Goal: Complete application form: Complete application form

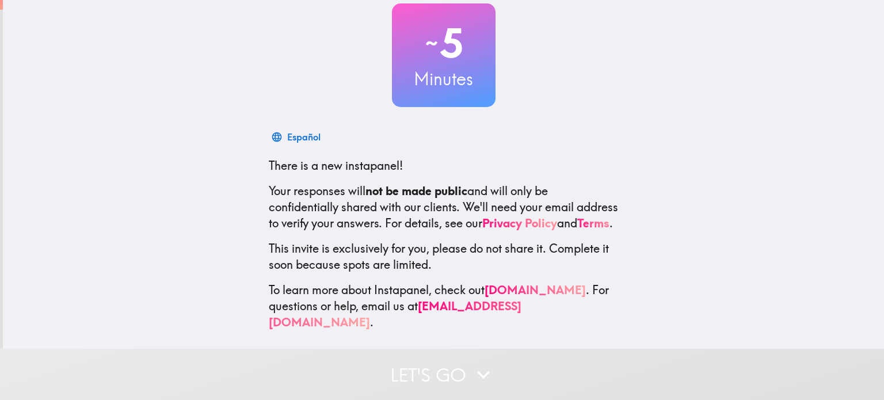
scroll to position [78, 0]
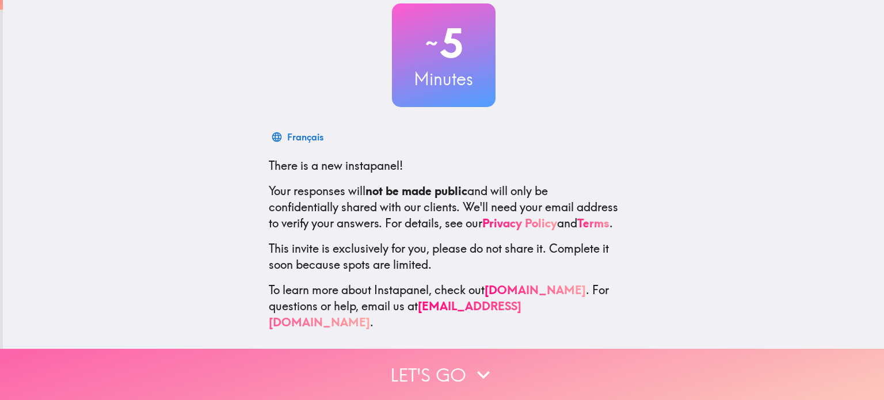
click at [442, 371] on button "Let's go" at bounding box center [442, 374] width 884 height 51
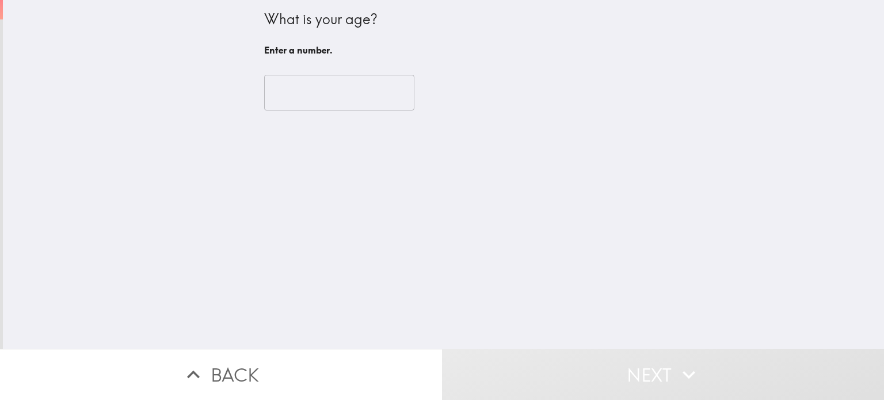
click at [322, 92] on input "number" at bounding box center [339, 93] width 150 height 36
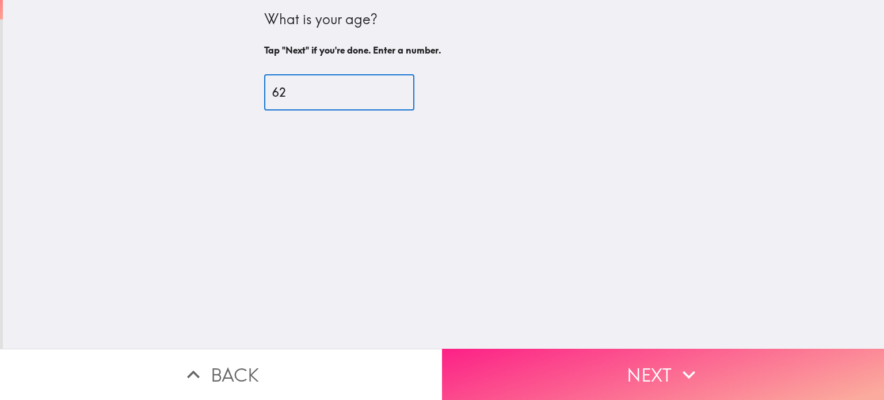
type input "62"
click at [516, 370] on button "Next" at bounding box center [663, 374] width 442 height 51
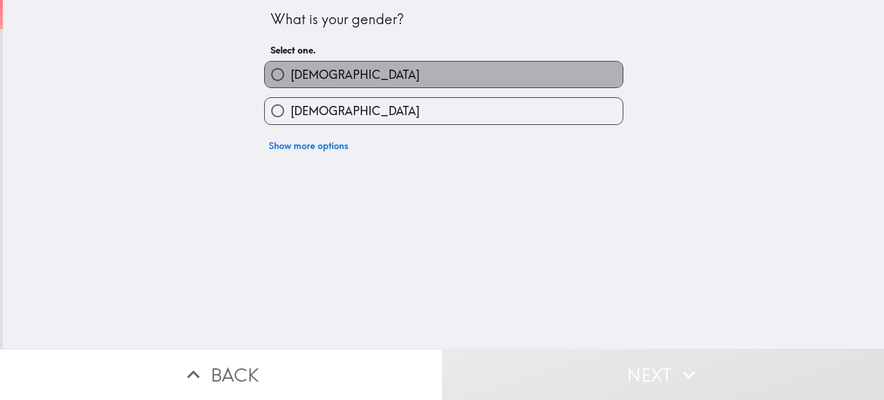
drag, startPoint x: 321, startPoint y: 75, endPoint x: 336, endPoint y: 82, distance: 16.7
click at [322, 75] on label "[DEMOGRAPHIC_DATA]" at bounding box center [444, 75] width 358 height 26
click at [291, 75] on input "[DEMOGRAPHIC_DATA]" at bounding box center [278, 75] width 26 height 26
radio input "true"
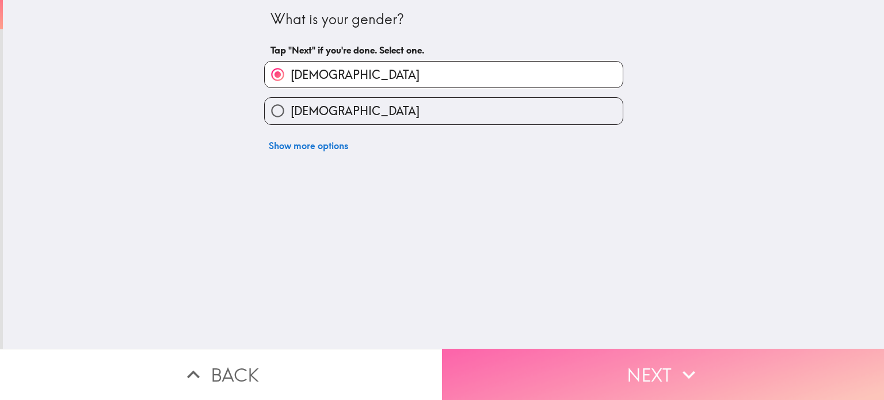
click at [564, 356] on button "Next" at bounding box center [663, 374] width 442 height 51
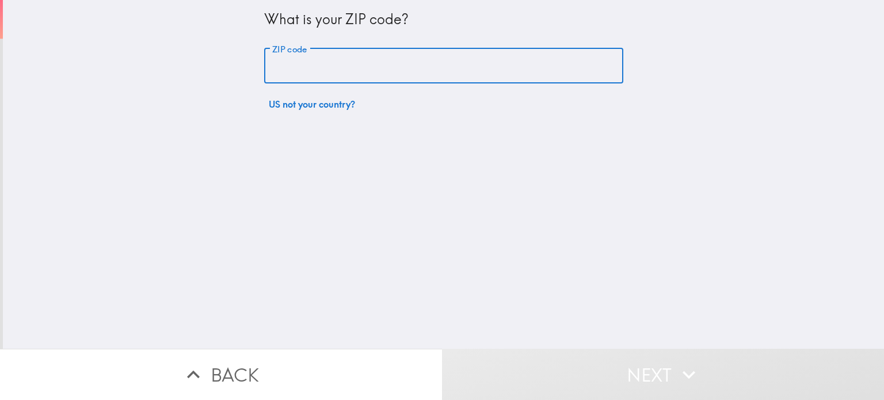
click at [272, 68] on input "ZIP code" at bounding box center [443, 66] width 359 height 36
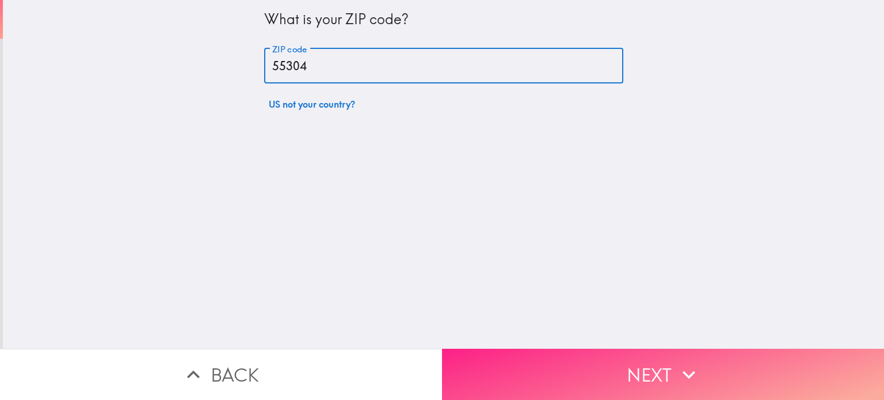
type input "55304"
click at [553, 376] on button "Next" at bounding box center [663, 374] width 442 height 51
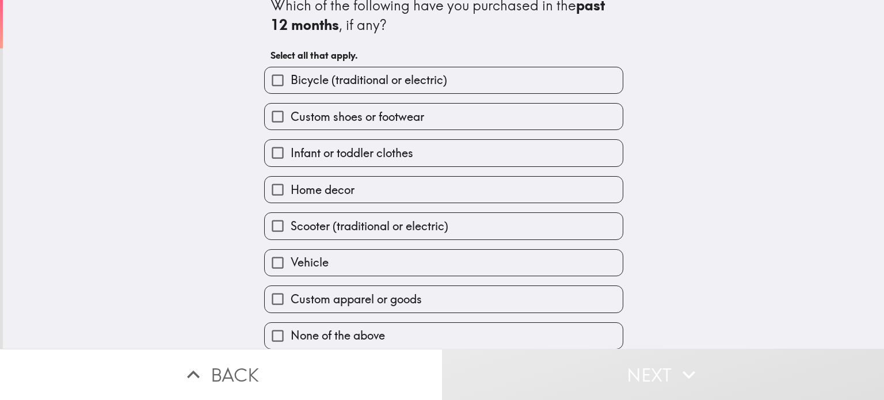
scroll to position [21, 0]
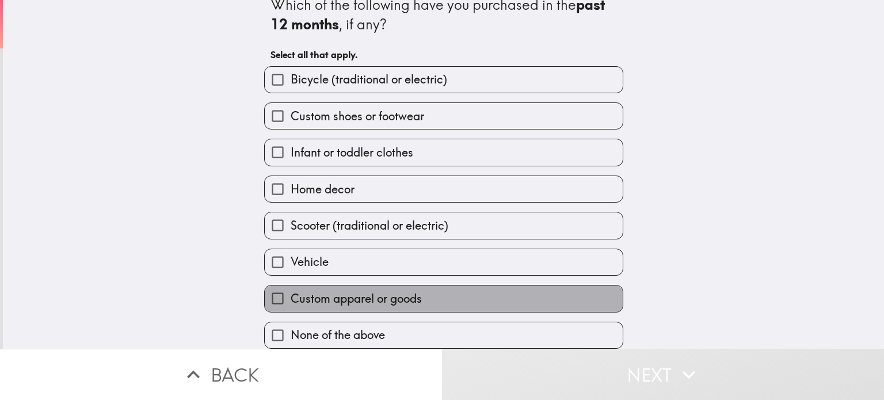
click at [431, 288] on label "Custom apparel or goods" at bounding box center [444, 299] width 358 height 26
click at [291, 288] on input "Custom apparel or goods" at bounding box center [278, 299] width 26 height 26
checkbox input "true"
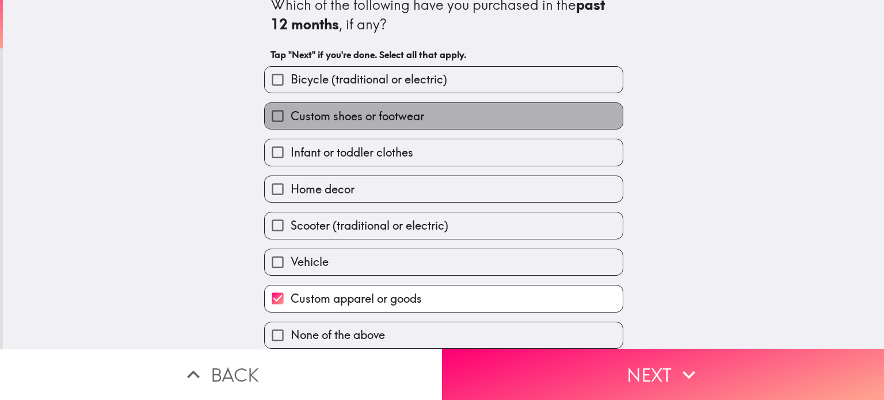
click at [358, 108] on span "Custom shoes or footwear" at bounding box center [358, 116] width 134 height 16
click at [291, 105] on input "Custom shoes or footwear" at bounding box center [278, 116] width 26 height 26
checkbox input "true"
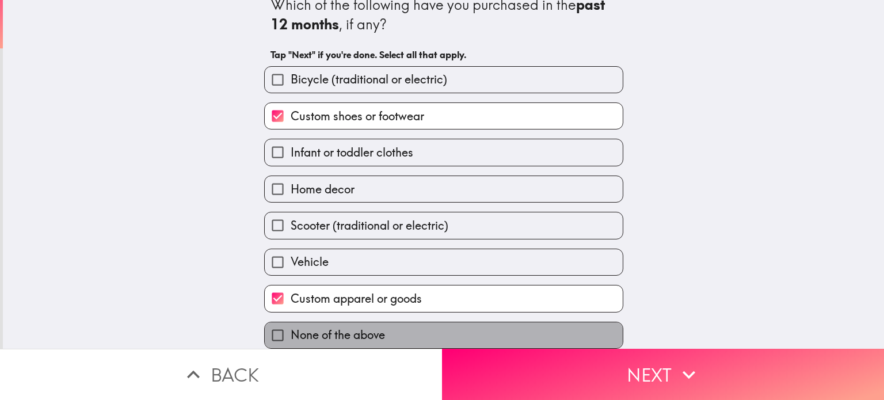
click at [332, 327] on span "None of the above" at bounding box center [338, 335] width 94 height 16
click at [291, 322] on input "None of the above" at bounding box center [278, 335] width 26 height 26
checkbox input "true"
checkbox input "false"
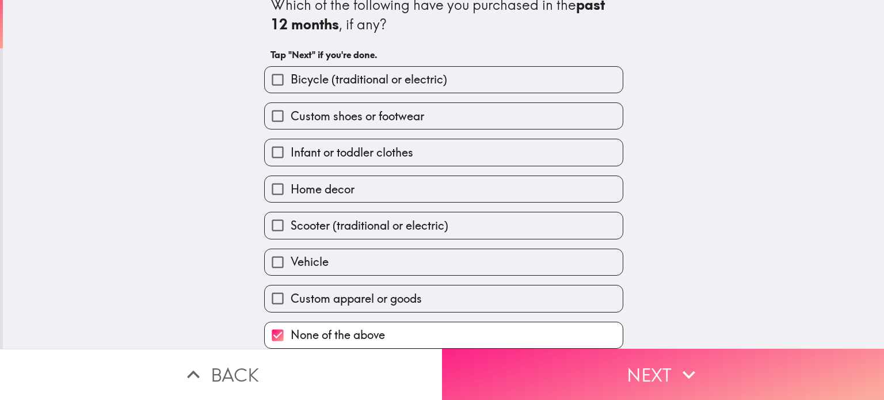
click at [592, 377] on button "Next" at bounding box center [663, 374] width 442 height 51
